Goal: Task Accomplishment & Management: Manage account settings

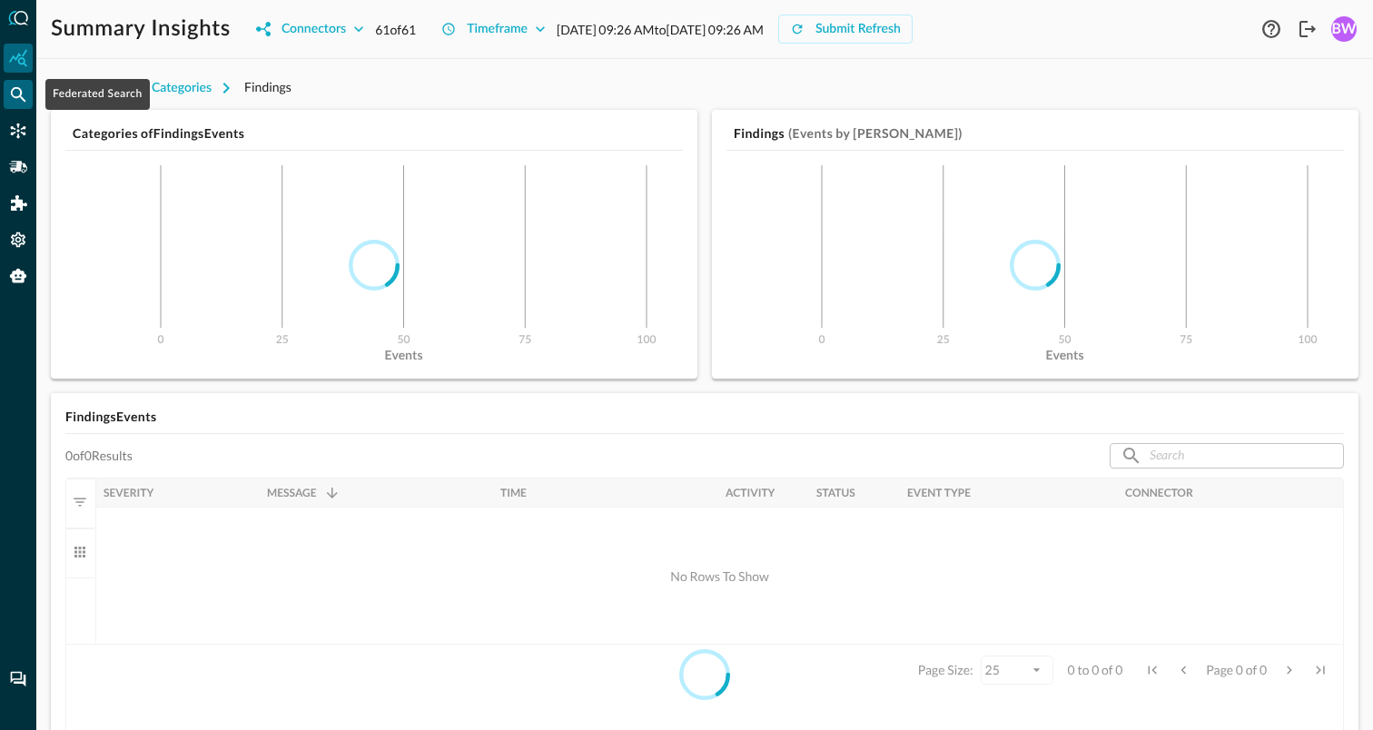
click at [23, 94] on icon "Federated Search" at bounding box center [18, 94] width 18 height 18
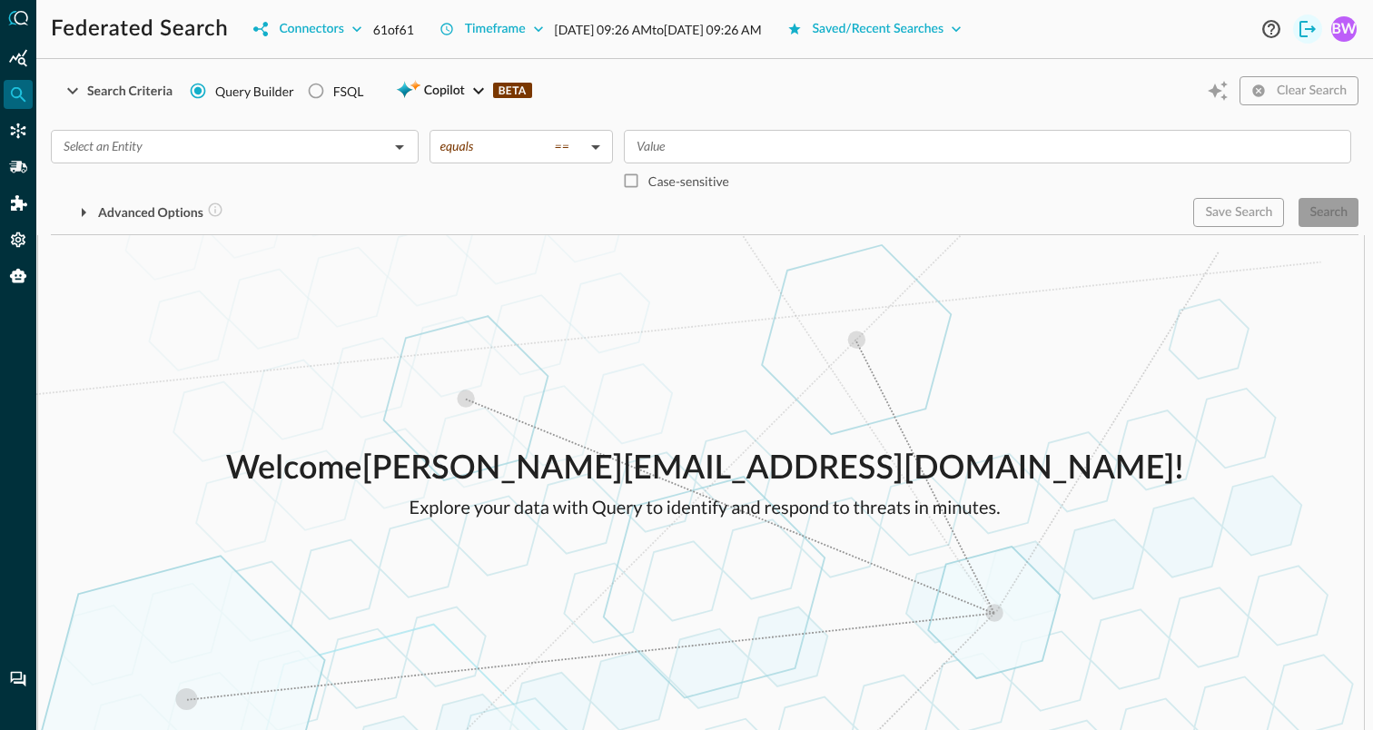
click at [1303, 31] on icon "Logout" at bounding box center [1307, 29] width 22 height 22
